Goal: Task Accomplishment & Management: Manage account settings

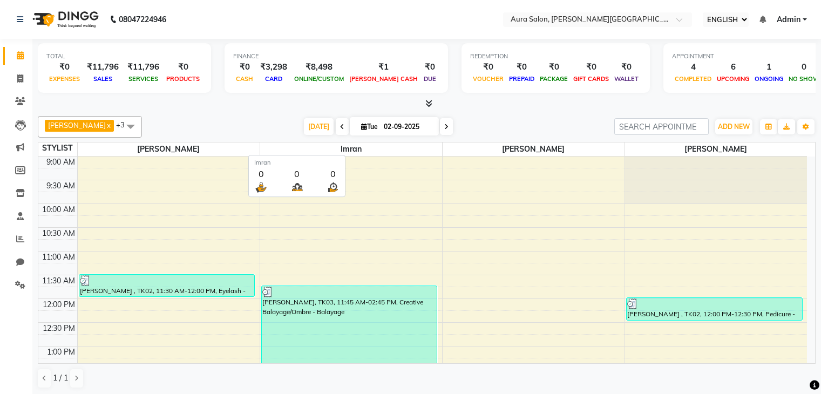
select select "ec"
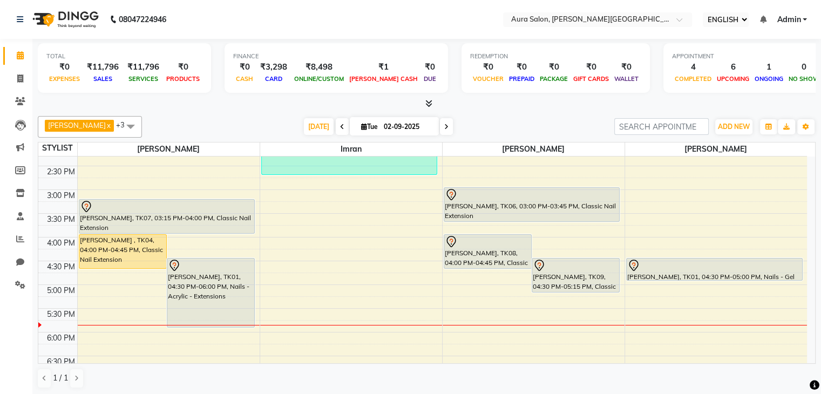
scroll to position [270, 0]
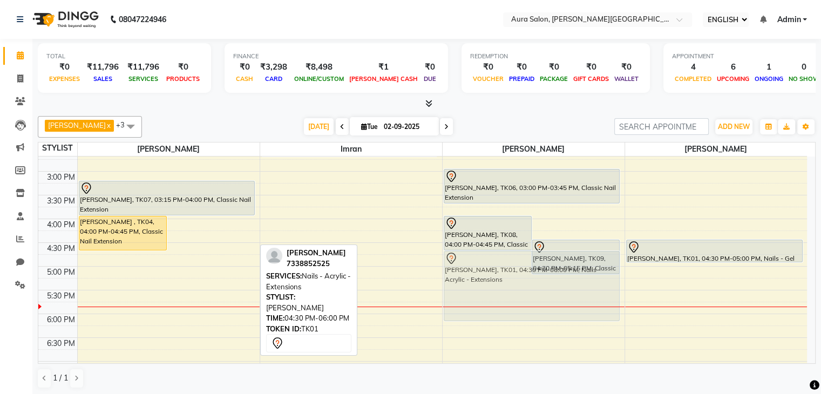
drag, startPoint x: 216, startPoint y: 263, endPoint x: 479, endPoint y: 274, distance: 263.0
click at [479, 274] on tr "[PERSON_NAME] , TK04, 04:00 PM-04:45 PM, Classic Nail Extension [PERSON_NAME], …" at bounding box center [422, 171] width 768 height 569
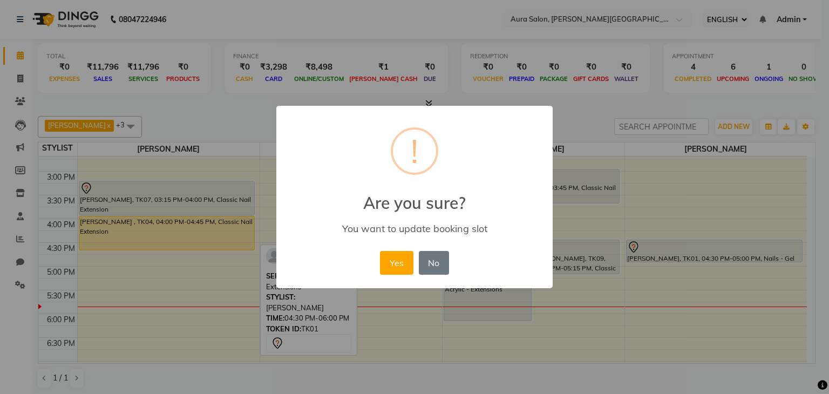
click at [372, 257] on div "× ! Are you sure? You want to update booking slot Yes No No" at bounding box center [414, 197] width 276 height 182
drag, startPoint x: 391, startPoint y: 262, endPoint x: 397, endPoint y: 265, distance: 7.0
click at [391, 262] on button "Yes" at bounding box center [396, 263] width 33 height 24
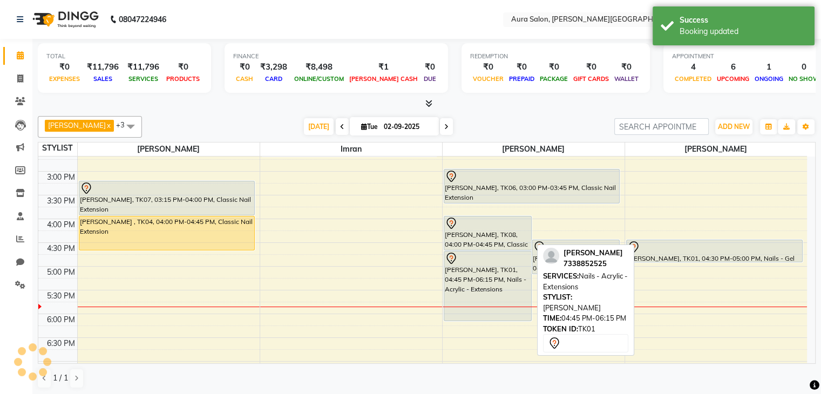
click at [468, 286] on div "[PERSON_NAME], TK01, 04:45 PM-06:15 PM, Nails - Acrylic - Extensions" at bounding box center [487, 285] width 87 height 69
click at [480, 284] on div "[PERSON_NAME], TK01, 04:45 PM-06:15 PM, Nails - Acrylic - Extensions" at bounding box center [487, 285] width 87 height 69
select select "7"
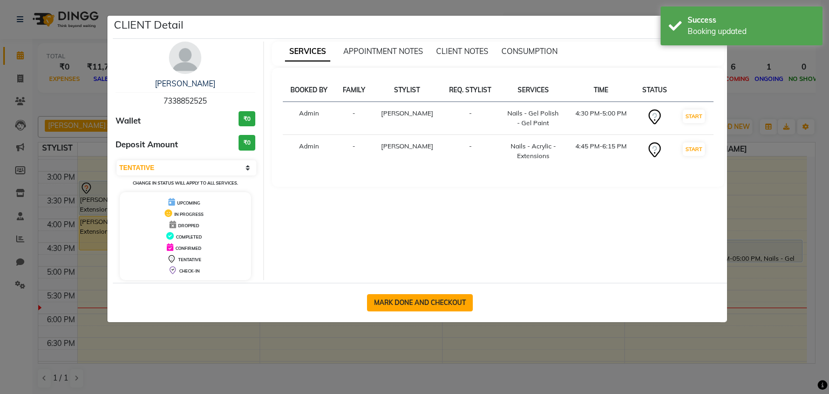
click at [453, 296] on button "MARK DONE AND CHECKOUT" at bounding box center [420, 302] width 106 height 17
select select "7430"
select select "service"
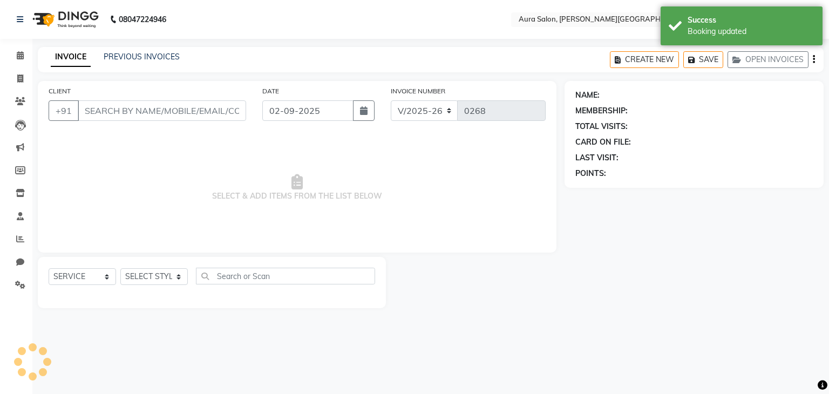
type input "7338852525"
select select "77125"
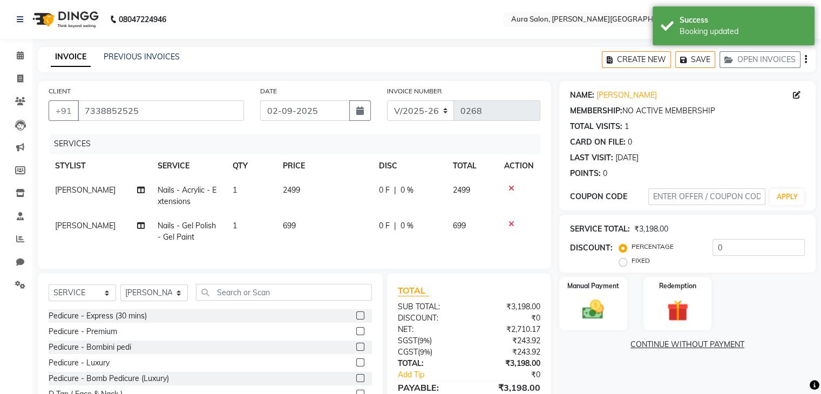
click at [193, 196] on td "Nails - Acrylic - Extensions" at bounding box center [188, 196] width 75 height 36
select select "66363"
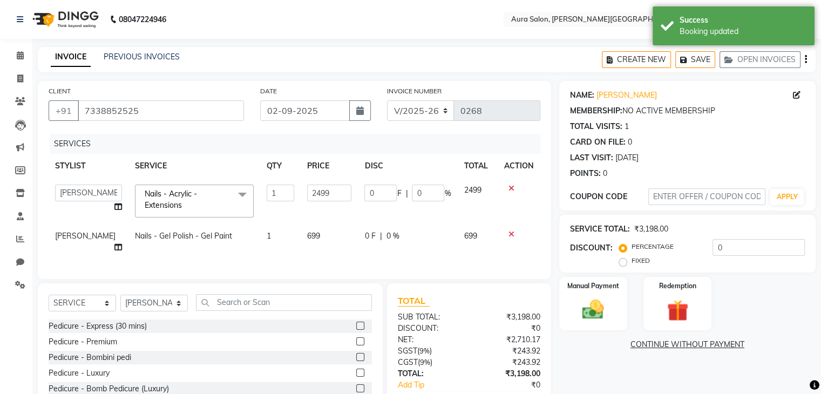
click at [193, 196] on span "Nails - Acrylic - Extensions x" at bounding box center [189, 199] width 95 height 23
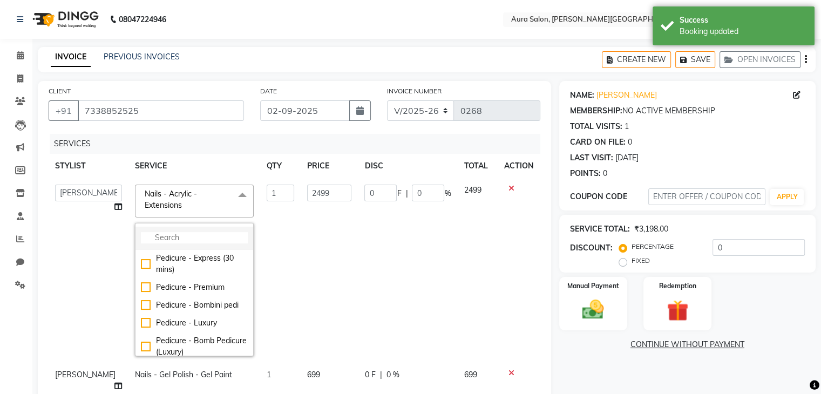
click at [185, 236] on input "multiselect-search" at bounding box center [194, 237] width 107 height 11
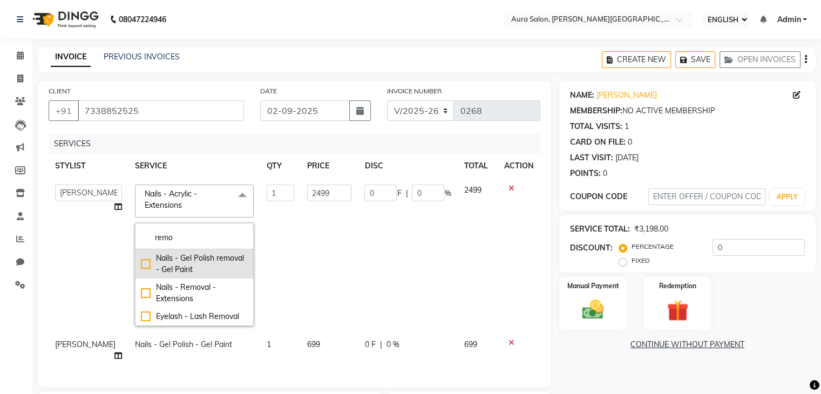
type input "remo"
click at [146, 271] on div "Nails - Gel Polish removal - Gel Paint" at bounding box center [194, 263] width 107 height 23
checkbox input "true"
type input "399"
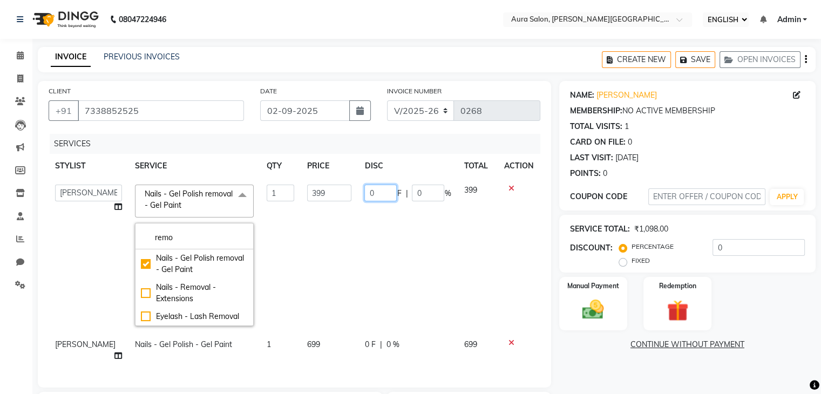
click at [375, 198] on input "0" at bounding box center [380, 193] width 32 height 17
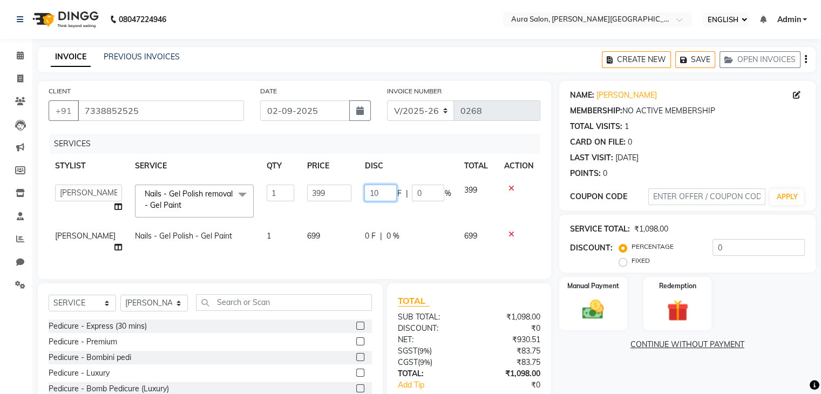
type input "100"
click at [356, 217] on tr "Boi [PERSON_NAME] [PERSON_NAME] [PERSON_NAME] [PERSON_NAME] Nails - Gel Polish …" at bounding box center [294, 201] width 491 height 46
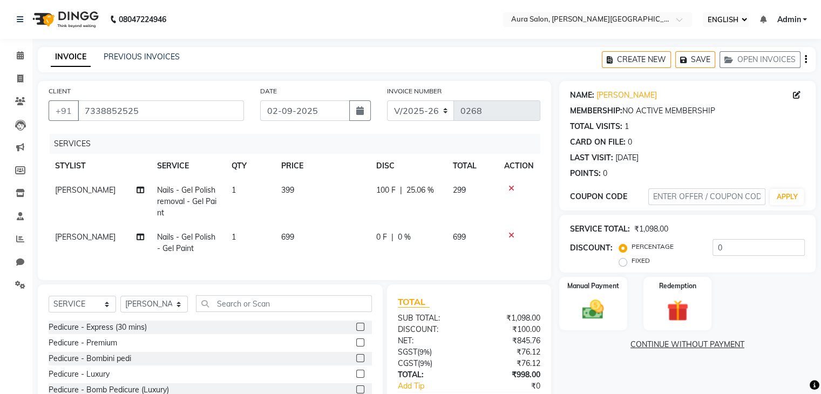
click at [187, 229] on td "Nails - Gel Polish - Gel Paint" at bounding box center [188, 243] width 74 height 36
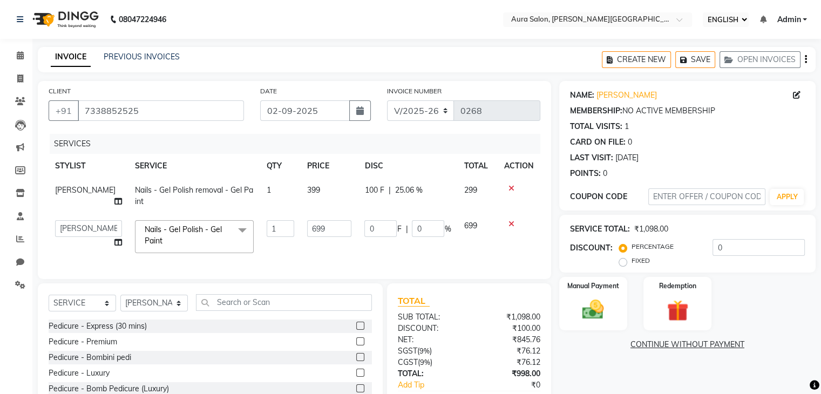
click at [311, 252] on td "699" at bounding box center [329, 237] width 57 height 46
click at [489, 246] on td "699" at bounding box center [477, 237] width 40 height 46
click at [57, 227] on select "Boi [PERSON_NAME] [PERSON_NAME] [PERSON_NAME] [PERSON_NAME]" at bounding box center [88, 228] width 67 height 17
select select "66362"
click at [78, 227] on select "Boi [PERSON_NAME] [PERSON_NAME] [PERSON_NAME] [PERSON_NAME]" at bounding box center [88, 228] width 67 height 17
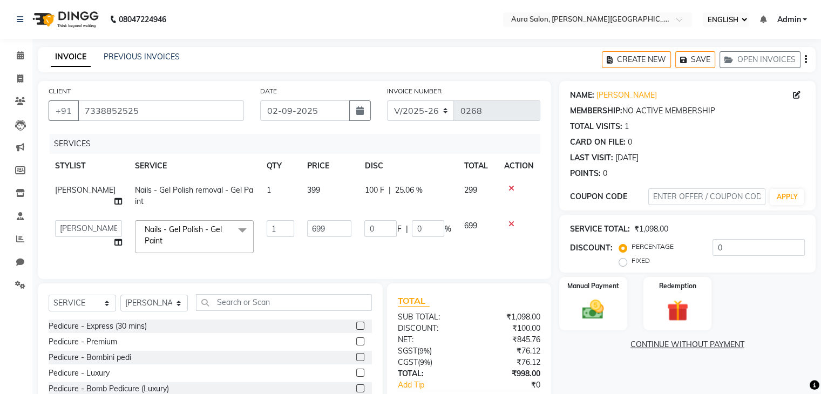
select select "66363"
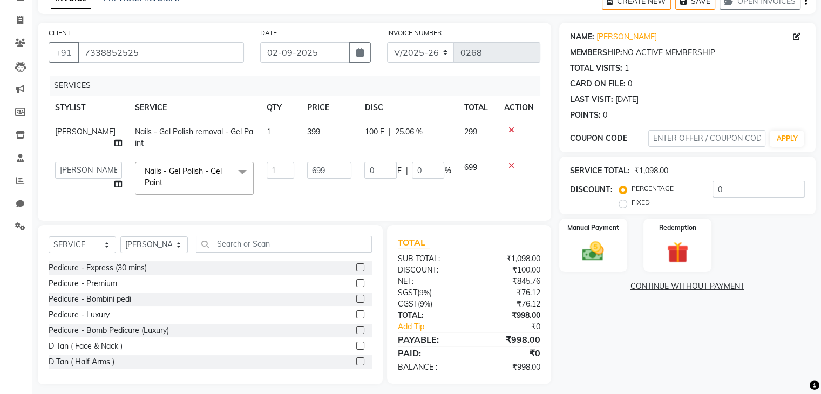
scroll to position [73, 0]
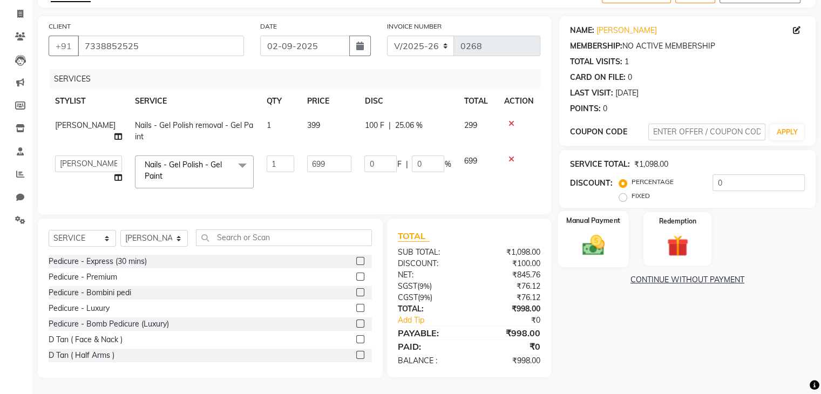
click at [598, 238] on img at bounding box center [593, 245] width 36 height 26
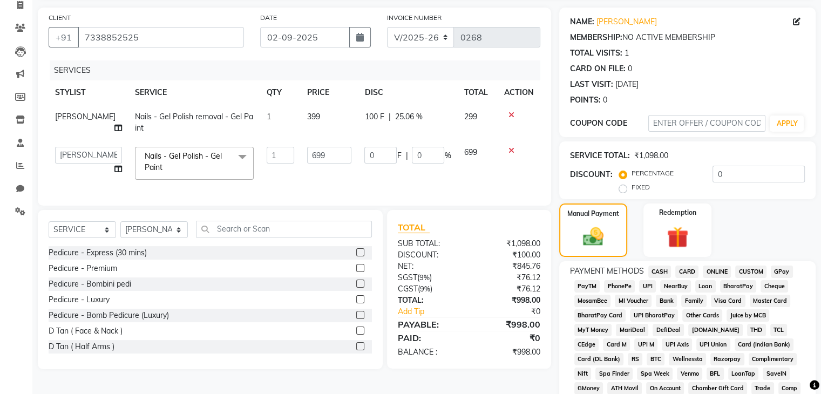
scroll to position [127, 0]
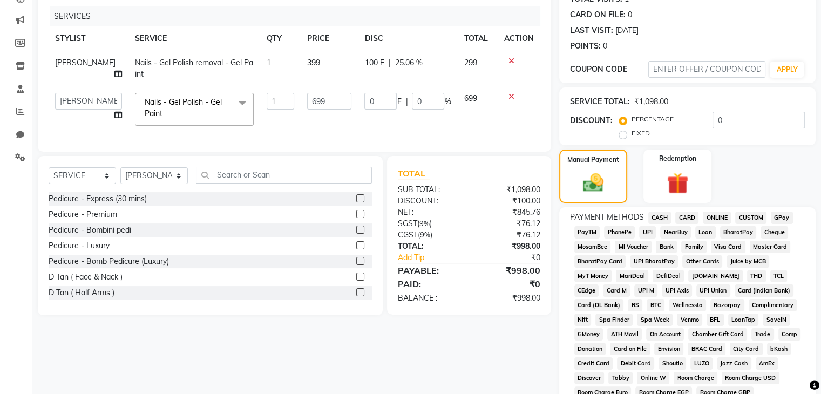
click at [629, 237] on span "PhonePe" at bounding box center [619, 232] width 31 height 12
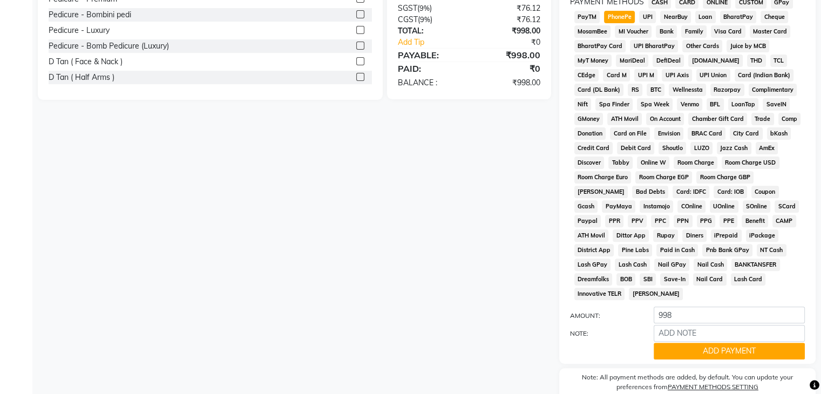
scroll to position [343, 0]
click at [689, 342] on button "ADD PAYMENT" at bounding box center [728, 350] width 151 height 17
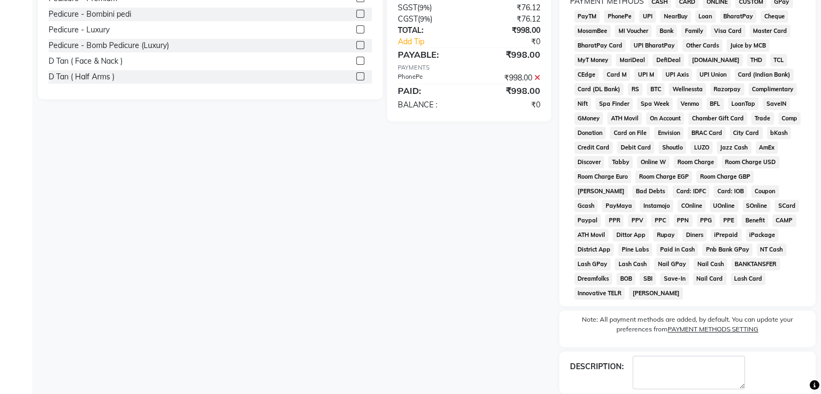
scroll to position [390, 0]
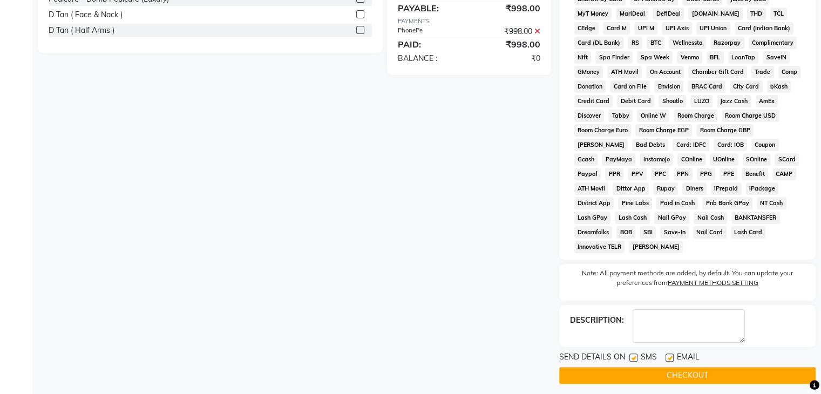
click at [708, 368] on button "CHECKOUT" at bounding box center [687, 375] width 256 height 17
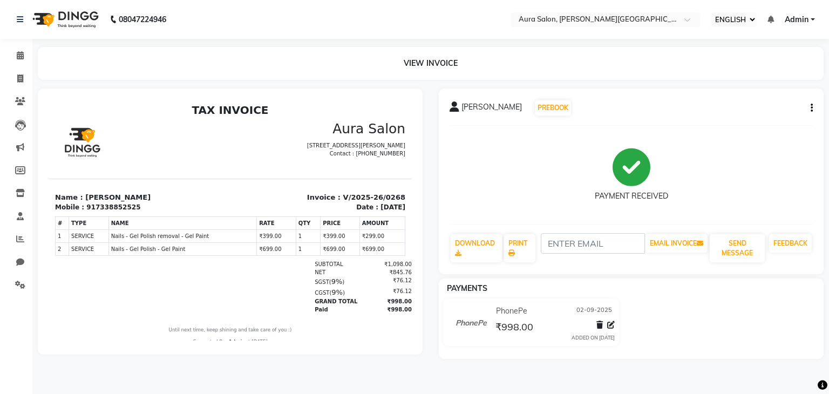
click at [28, 65] on li "CALENDAR" at bounding box center [16, 55] width 32 height 23
click at [15, 60] on span at bounding box center [20, 56] width 19 height 12
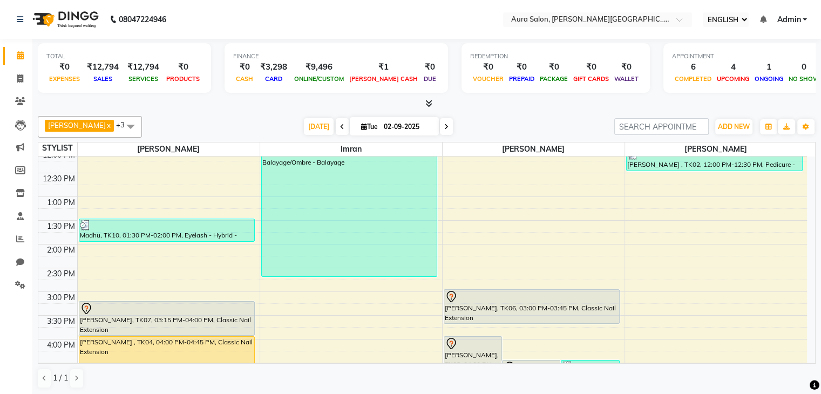
scroll to position [162, 0]
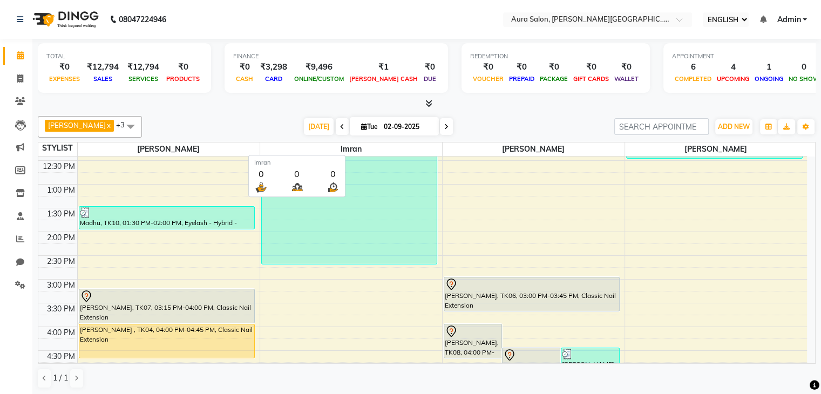
click at [366, 142] on span "Imran" at bounding box center [351, 148] width 182 height 13
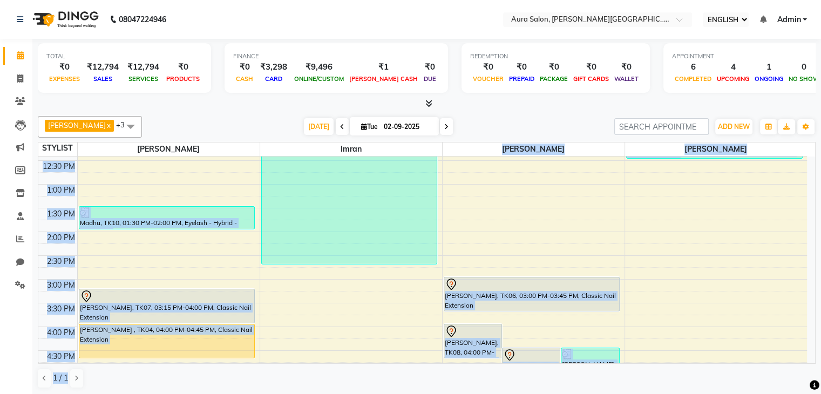
drag, startPoint x: 366, startPoint y: 142, endPoint x: 371, endPoint y: 378, distance: 235.3
click at [371, 378] on div "[PERSON_NAME] [PERSON_NAME] x [PERSON_NAME] x [PERSON_NAME] x +3 Select All Boi…" at bounding box center [426, 252] width 777 height 281
click at [645, 256] on div "9:00 AM 9:30 AM 10:00 AM 10:30 AM 11:00 AM 11:30 AM 12:00 PM 12:30 PM 1:00 PM 1…" at bounding box center [422, 278] width 768 height 569
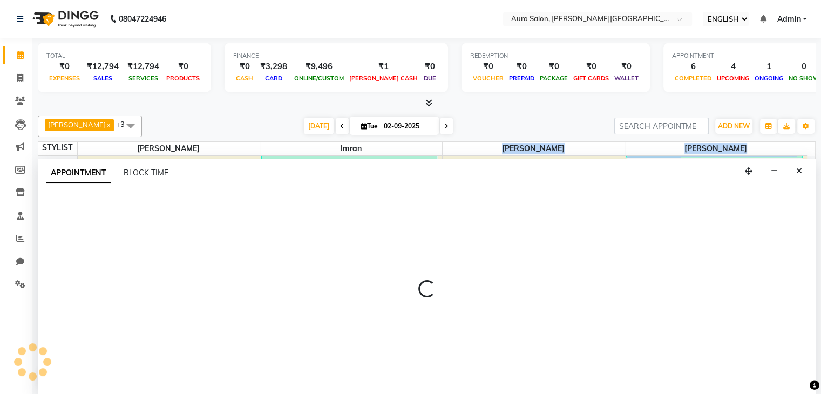
select select "77125"
select select "870"
select select "tentative"
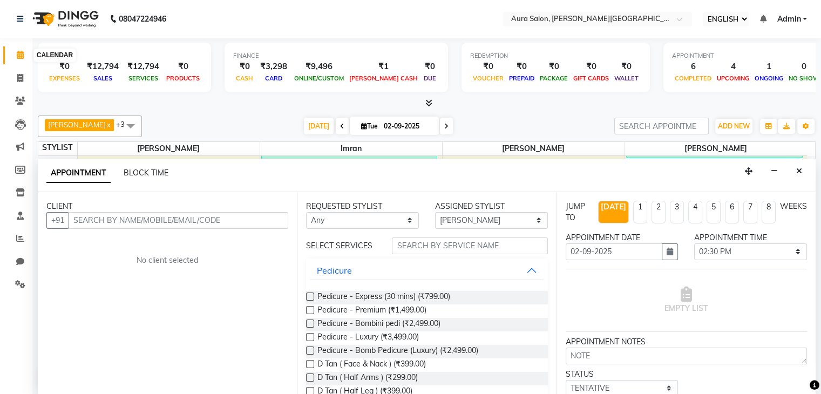
click at [18, 53] on icon at bounding box center [20, 55] width 7 height 8
click at [25, 51] on span at bounding box center [20, 55] width 19 height 12
